Goal: Information Seeking & Learning: Learn about a topic

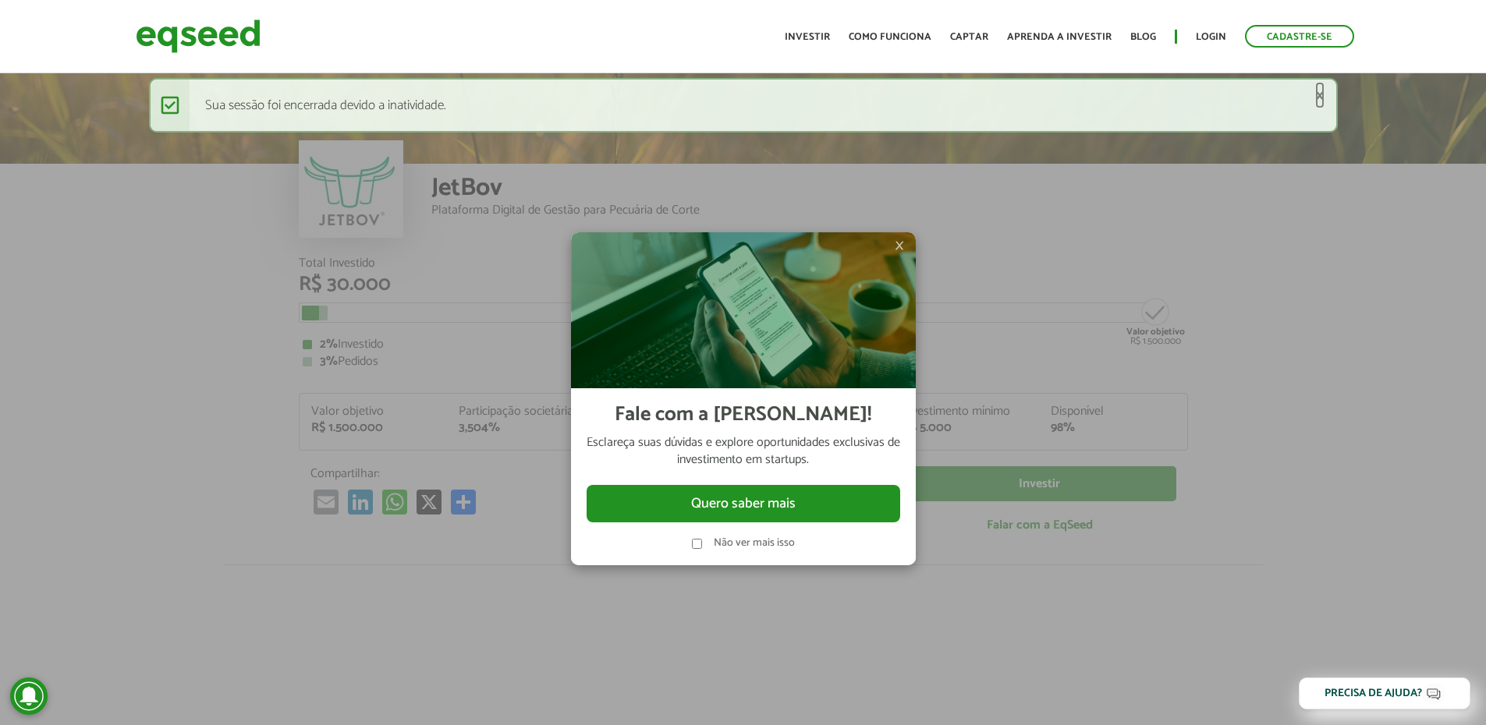
click at [1320, 94] on link "×" at bounding box center [1319, 95] width 9 height 16
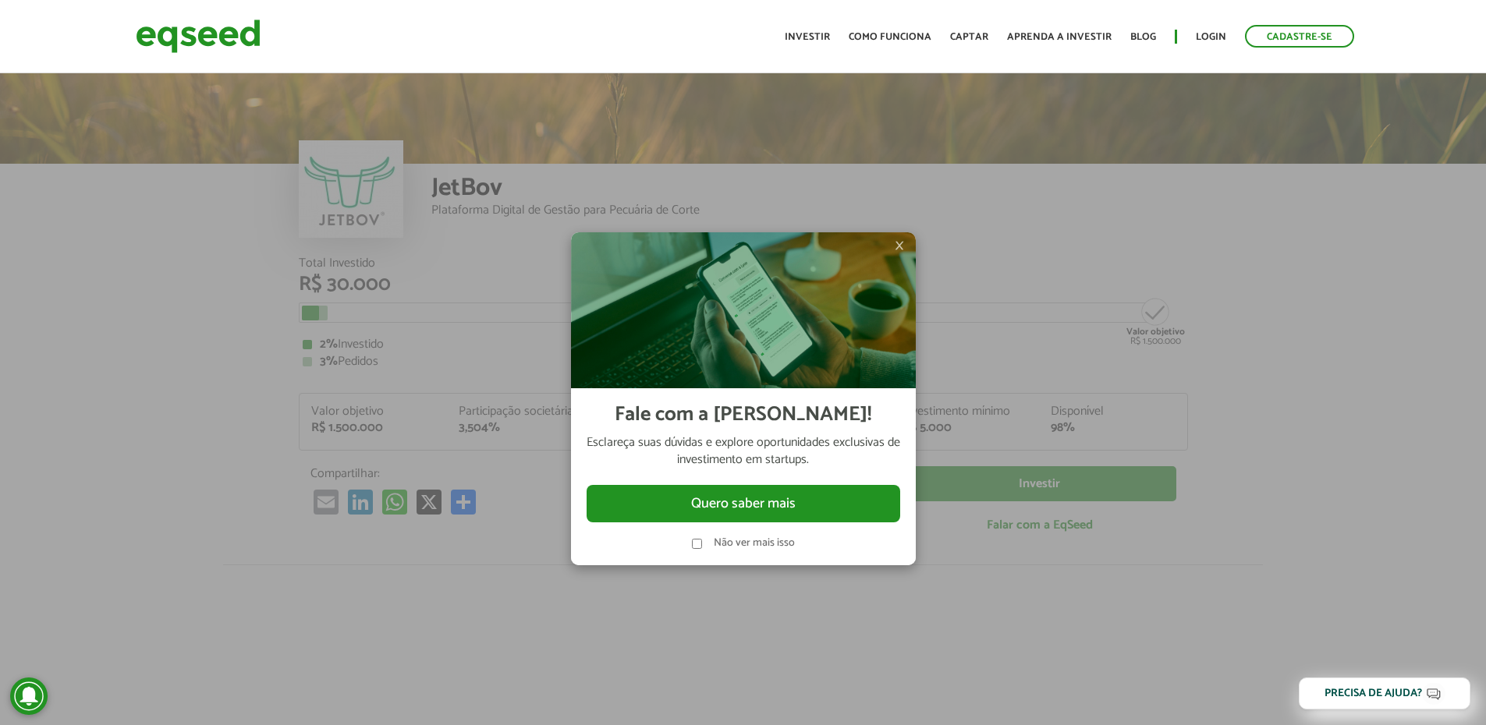
click at [899, 246] on span "×" at bounding box center [899, 245] width 9 height 19
